Goal: Download file/media

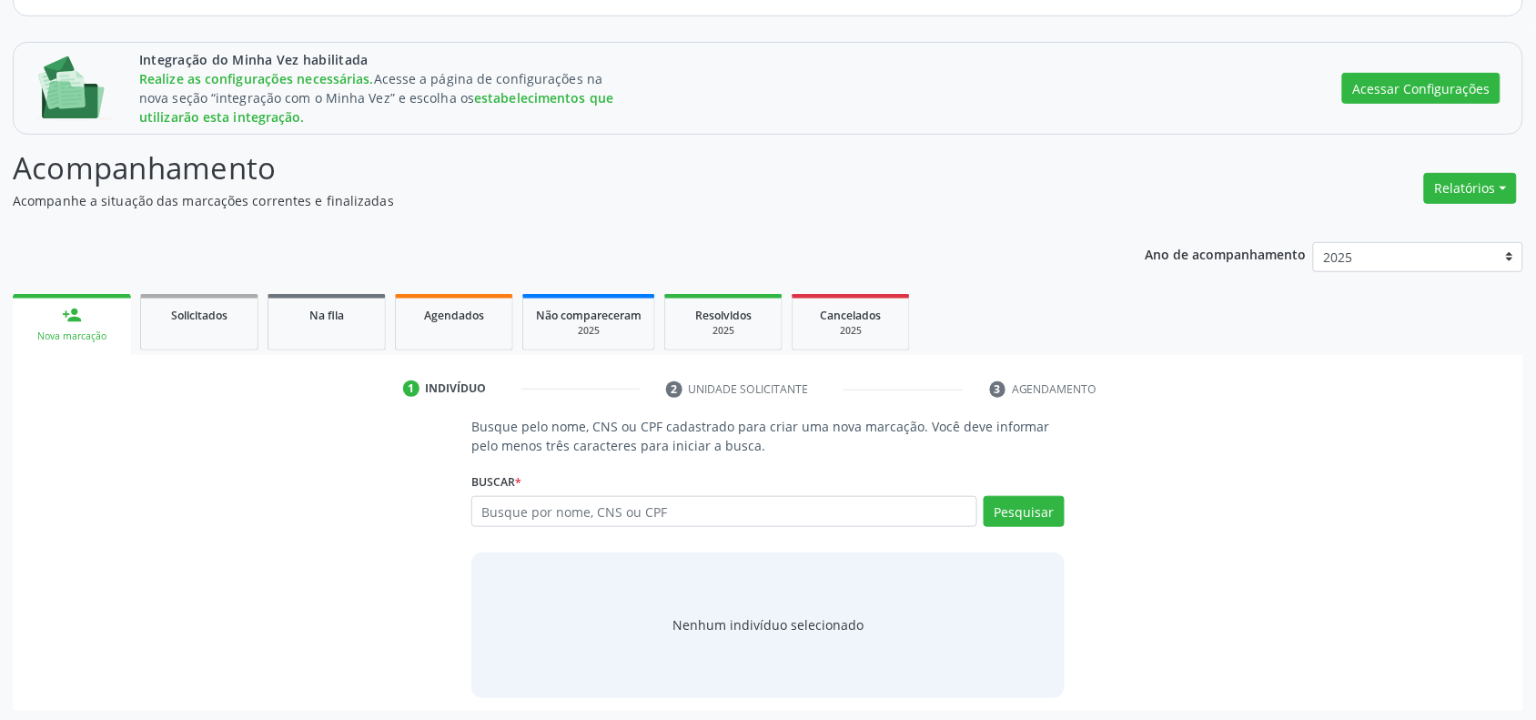
scroll to position [206, 0]
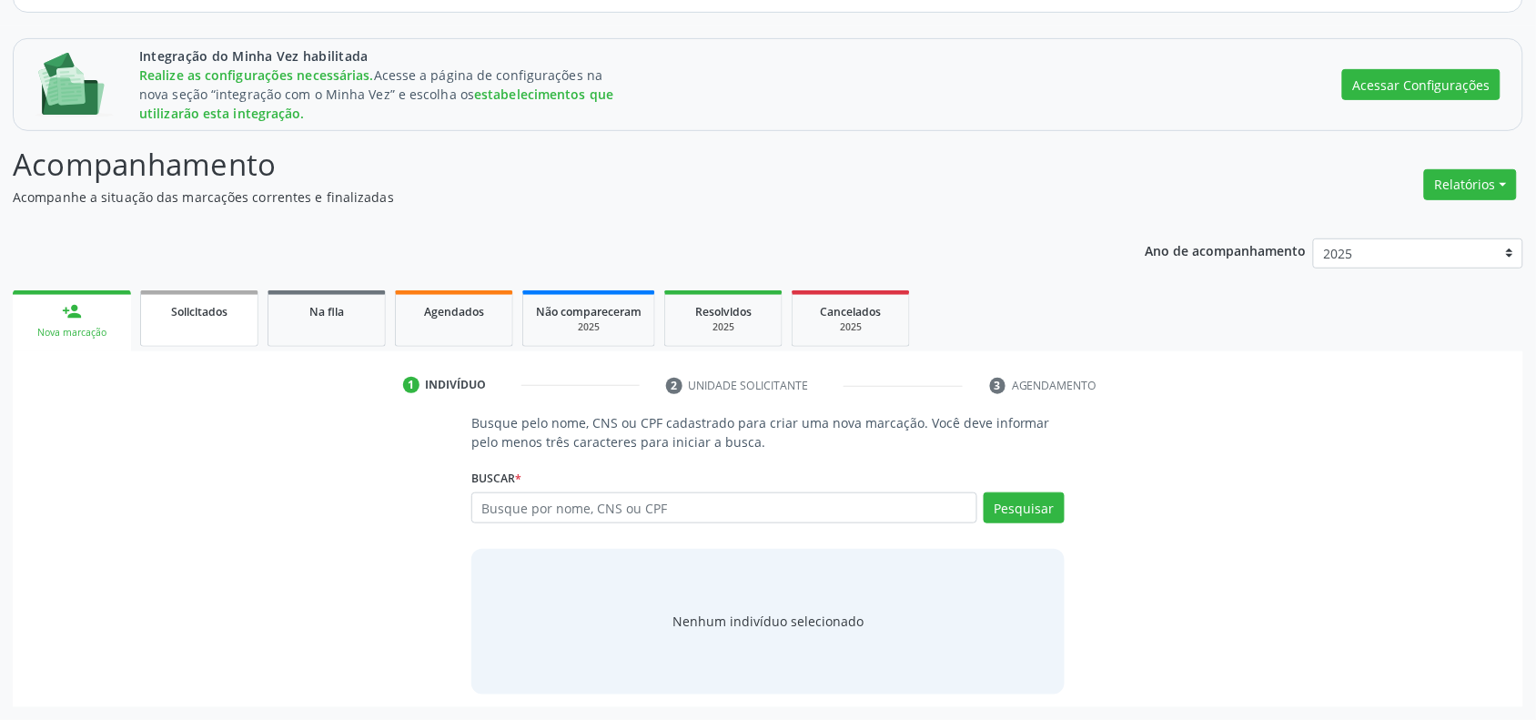
click at [201, 310] on span "Solicitados" at bounding box center [199, 311] width 56 height 15
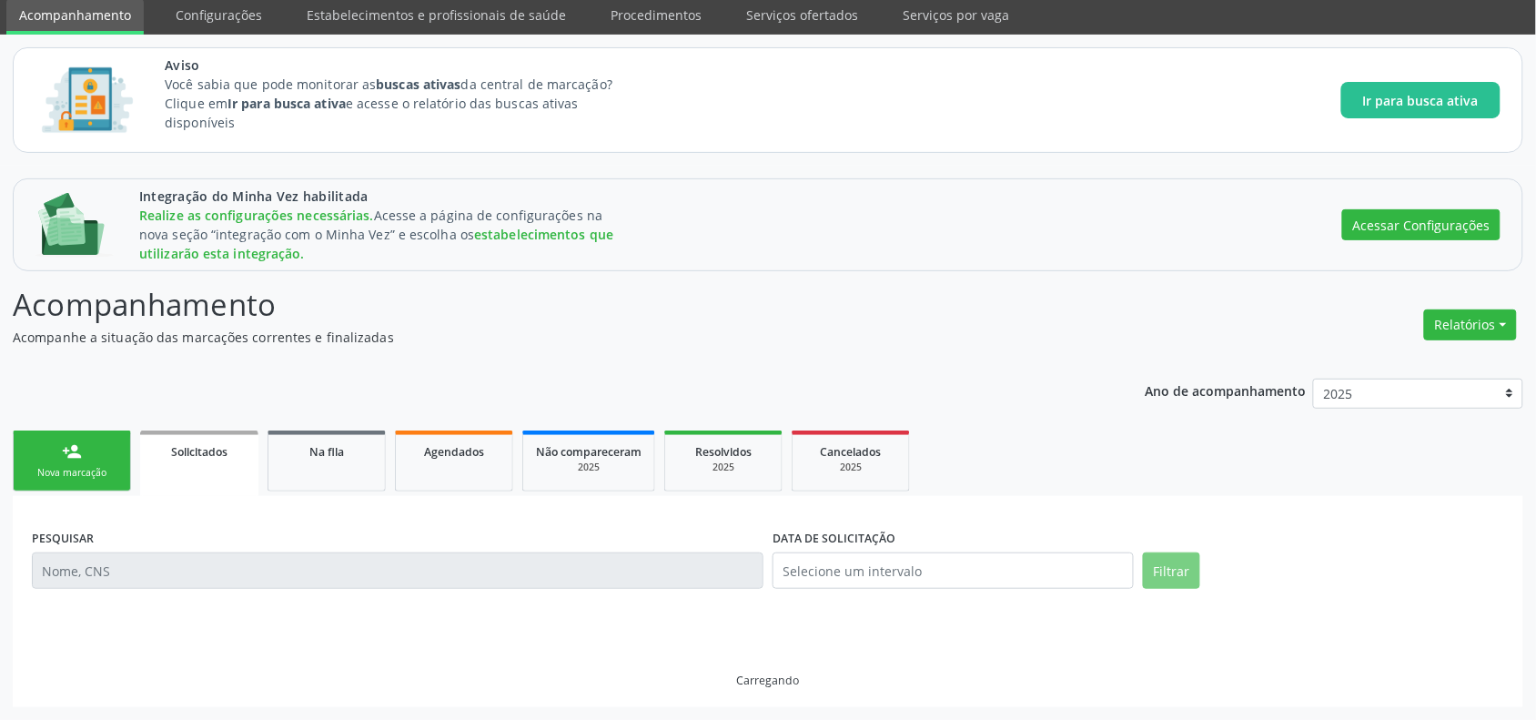
scroll to position [148, 0]
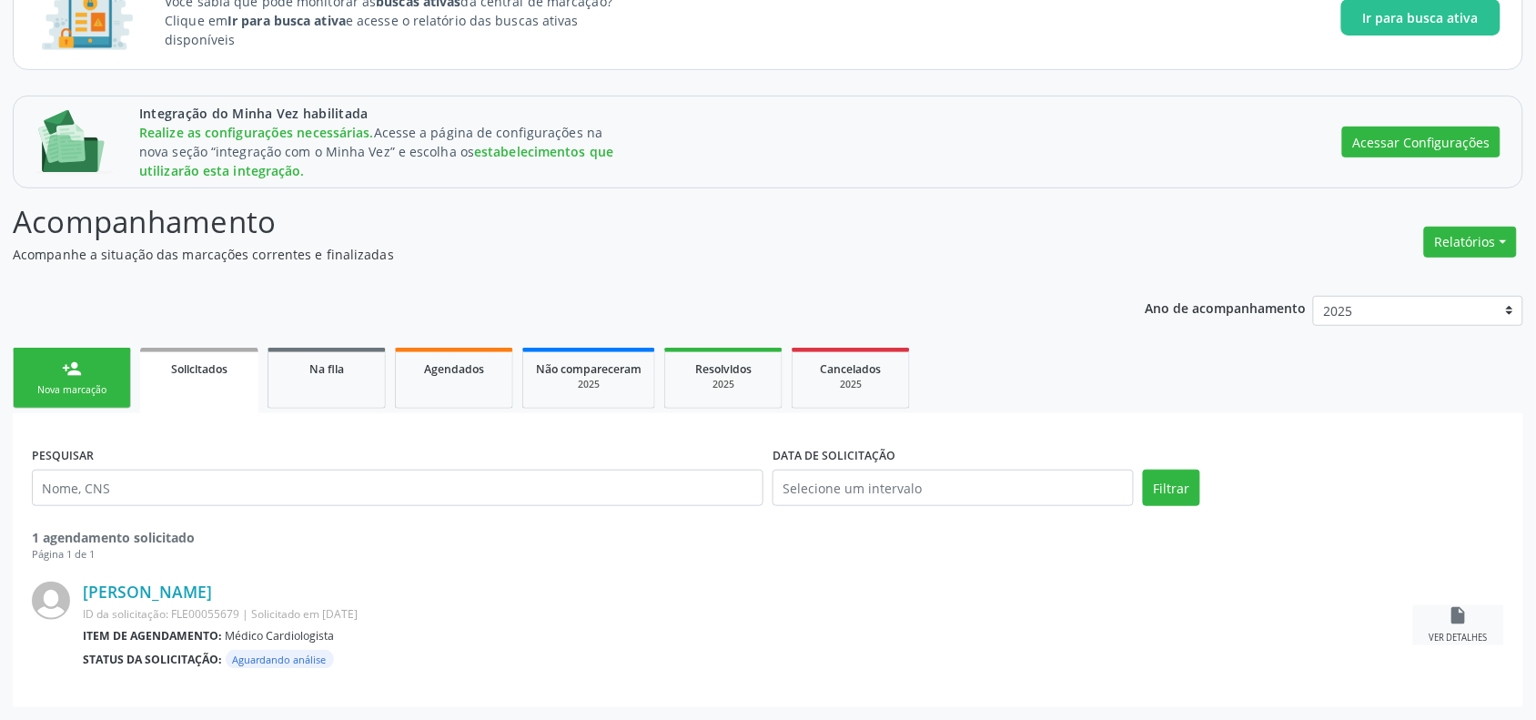
click at [1451, 625] on icon "insert_drive_file" at bounding box center [1458, 615] width 20 height 20
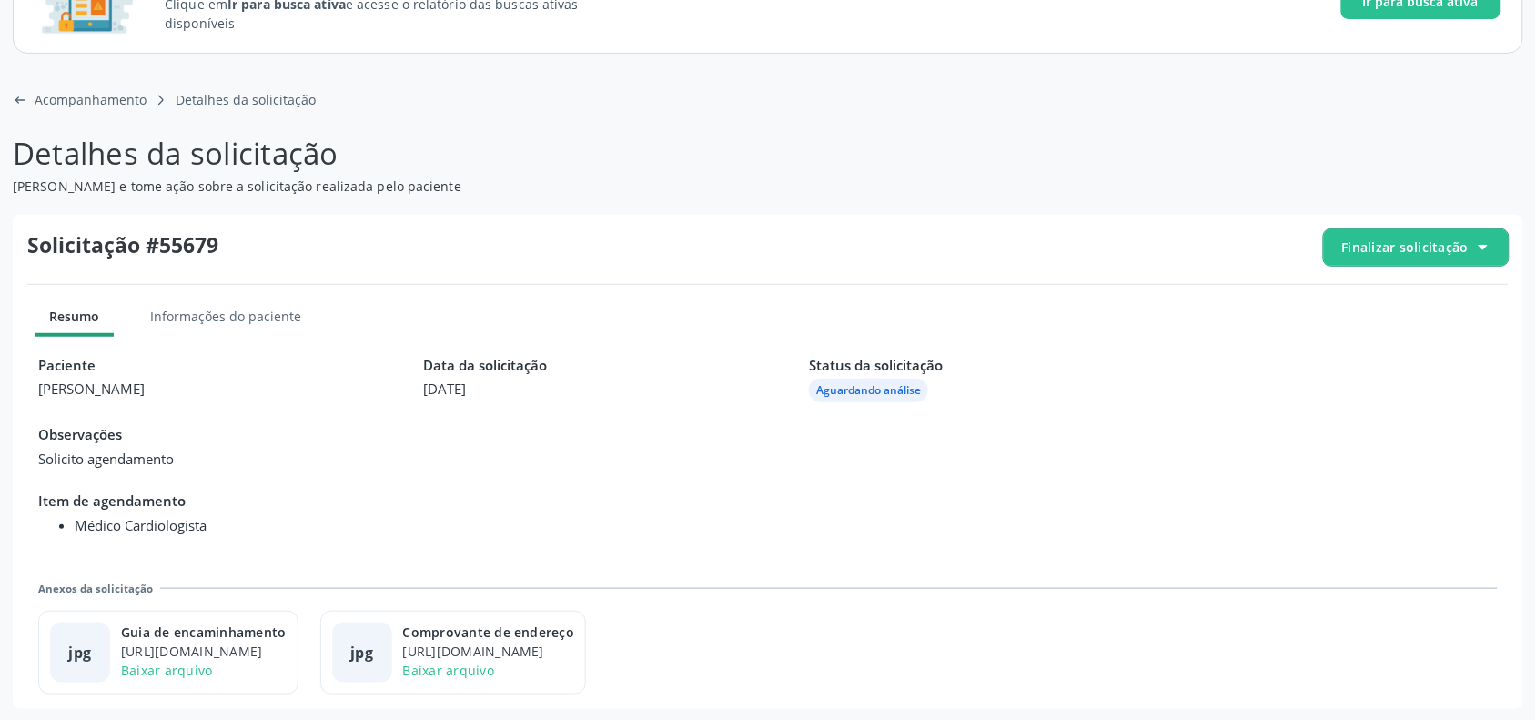
scroll to position [166, 0]
click at [187, 661] on link "Baixar arquivo" at bounding box center [167, 668] width 92 height 17
click at [569, 632] on div "Comprovante de endereço" at bounding box center [489, 630] width 172 height 19
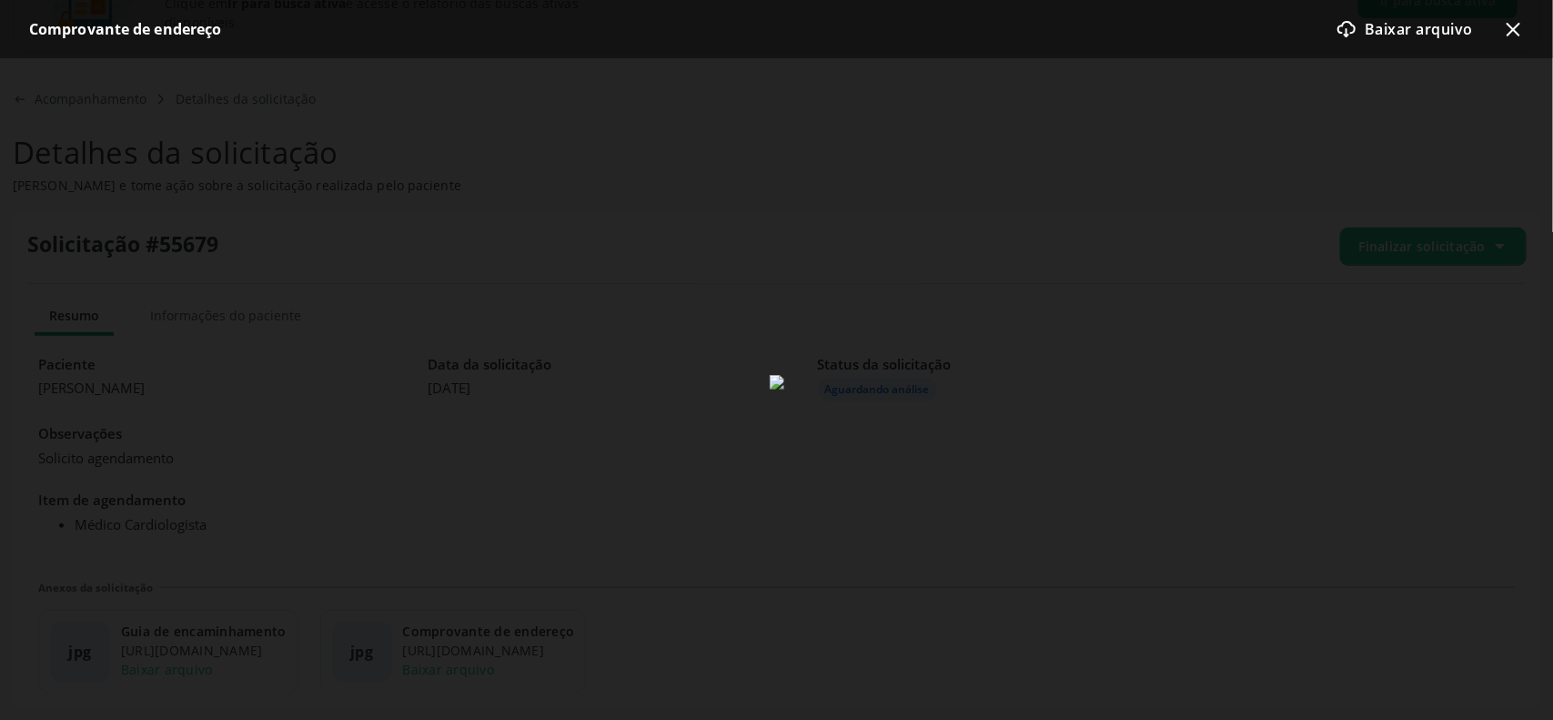
click at [1242, 308] on div at bounding box center [776, 382] width 1553 height 648
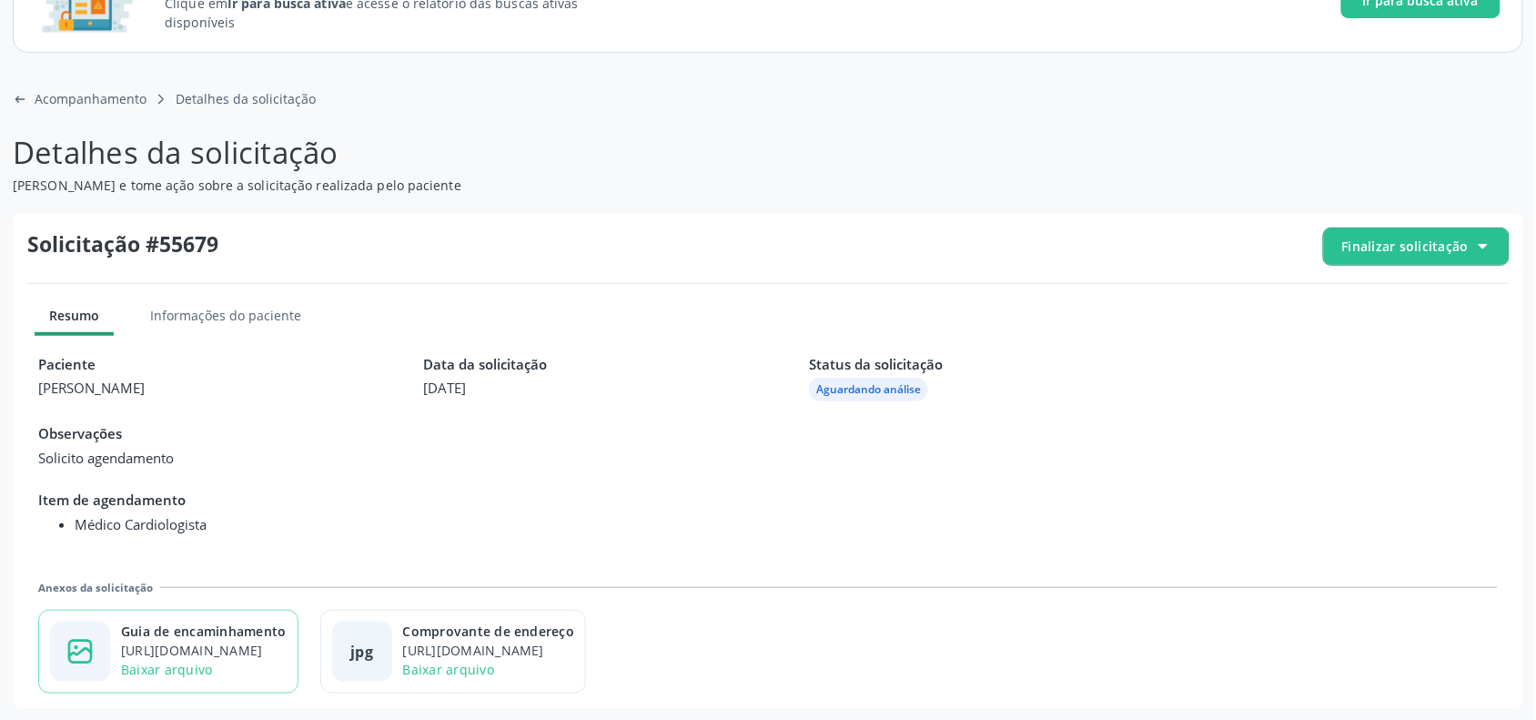
click at [219, 643] on div "[URL][DOMAIN_NAME]" at bounding box center [204, 649] width 166 height 19
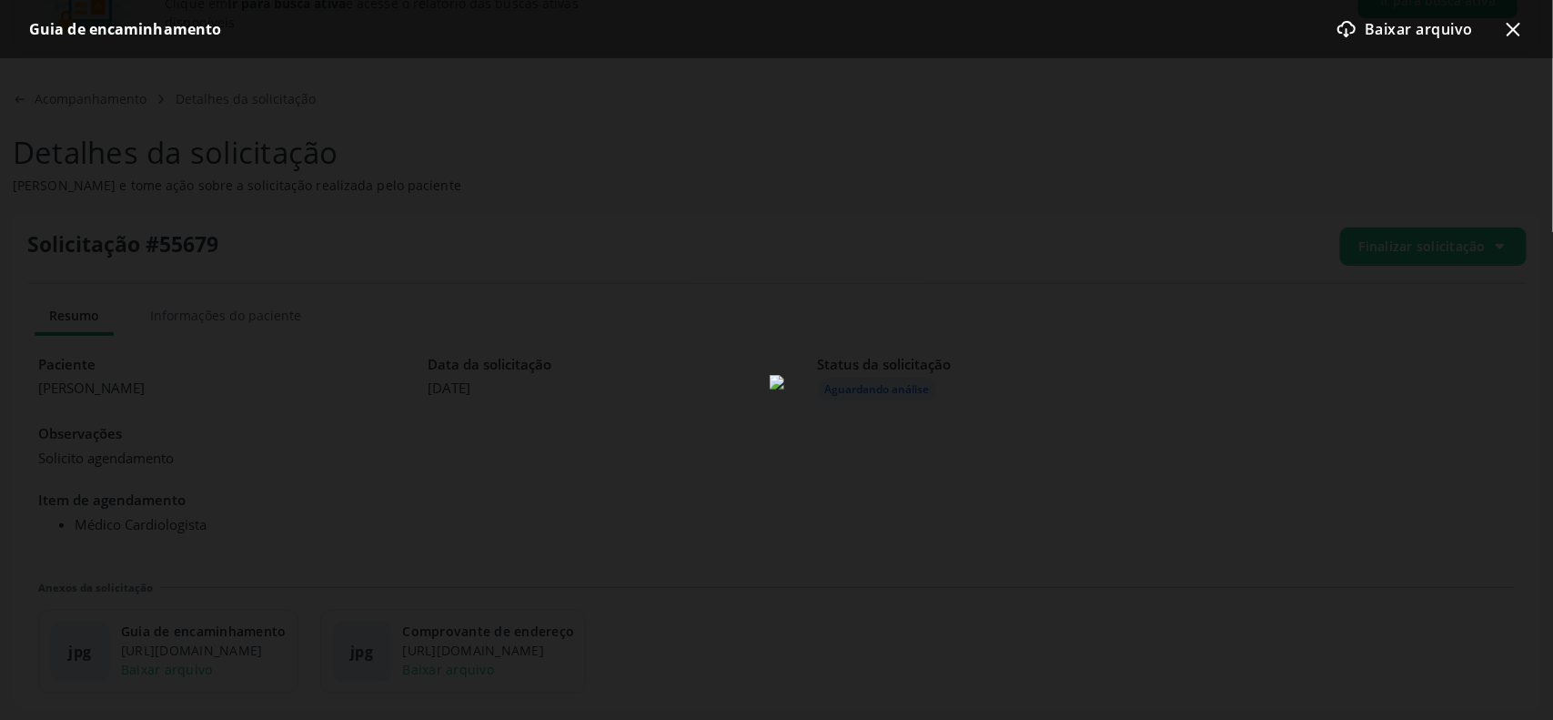
click at [1038, 419] on div at bounding box center [776, 382] width 1553 height 648
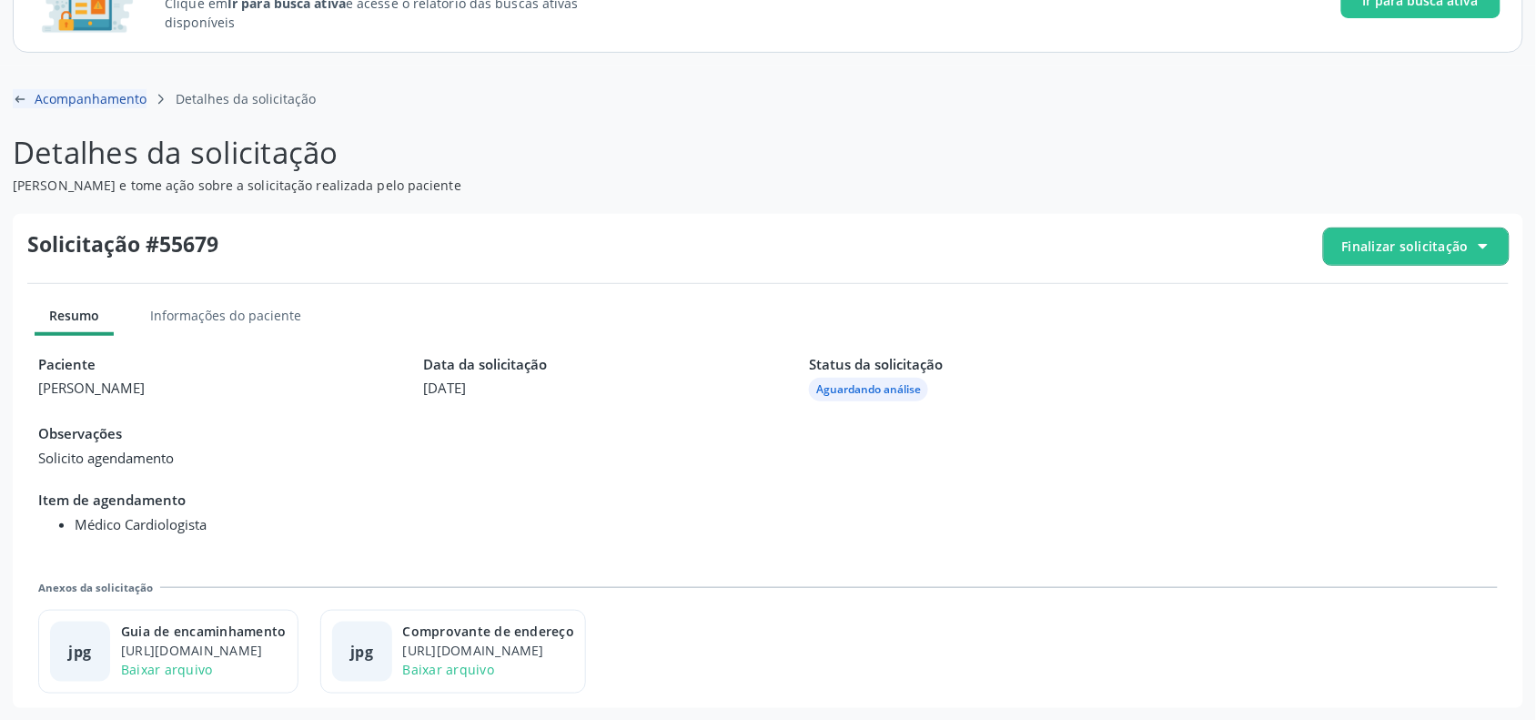
click at [15, 96] on icon "arrow-left-outline icon" at bounding box center [20, 99] width 15 height 15
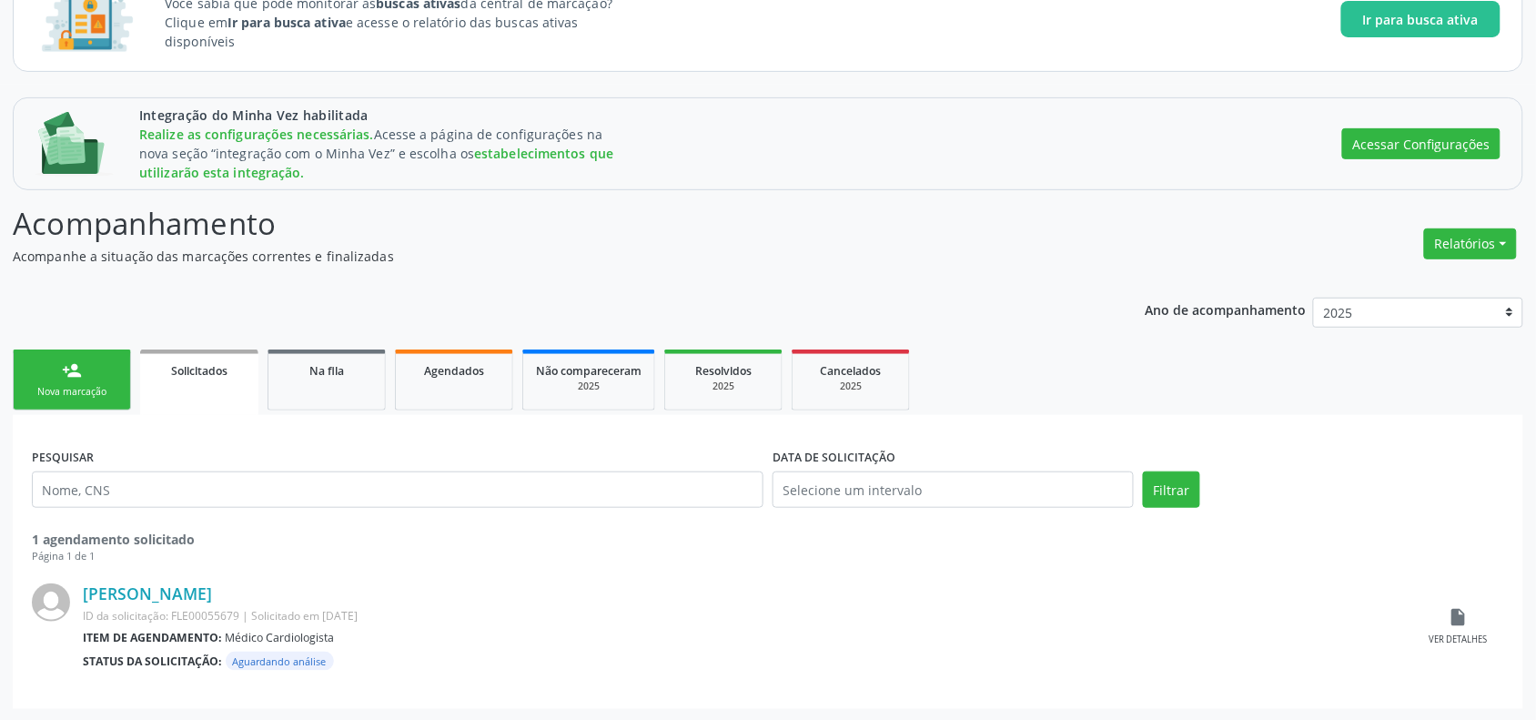
scroll to position [148, 0]
